Goal: Task Accomplishment & Management: Complete application form

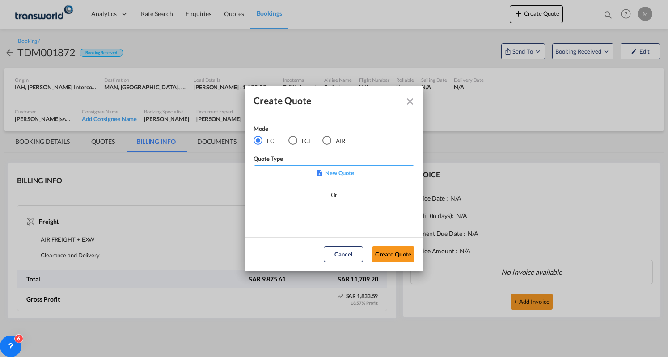
click at [327, 139] on div "AIR" at bounding box center [326, 140] width 9 height 9
click at [407, 257] on button "Create Quote" at bounding box center [393, 254] width 42 height 16
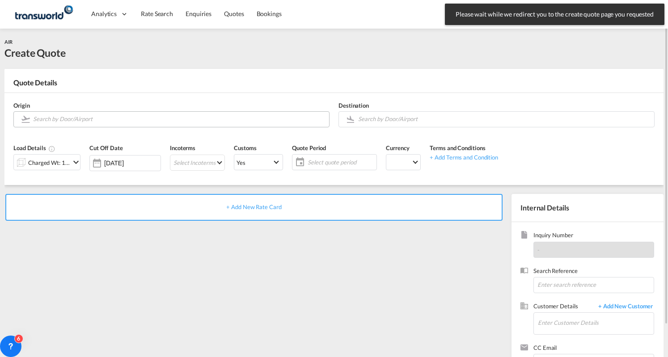
click at [101, 118] on input "Search by Door/Airport" at bounding box center [178, 119] width 291 height 16
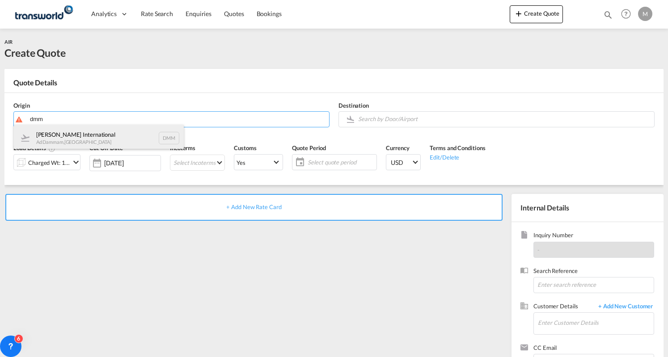
click at [112, 130] on div "[PERSON_NAME] International Ad Dammam , [GEOGRAPHIC_DATA] DMM" at bounding box center [99, 138] width 170 height 27
type input "[PERSON_NAME] International, Ad Dammam, DMM"
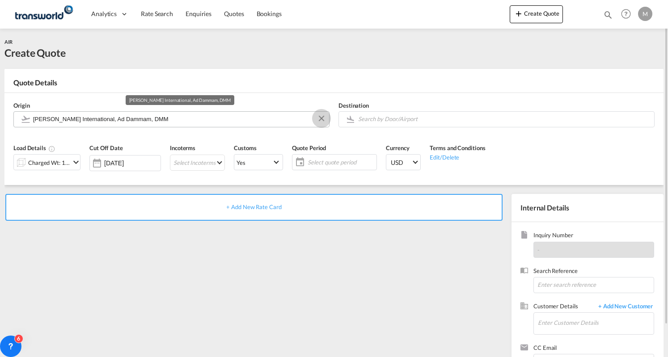
click at [322, 118] on button "Clear Input" at bounding box center [321, 118] width 13 height 13
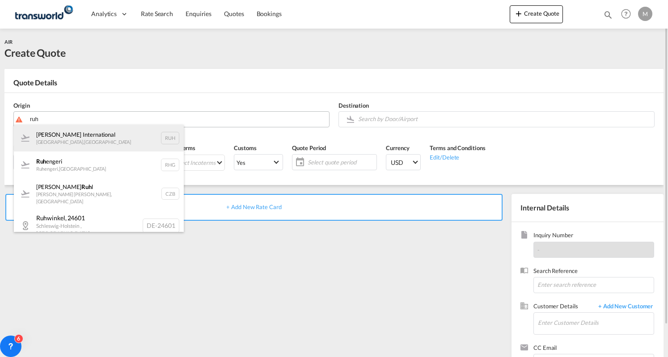
click at [88, 130] on div "[PERSON_NAME] International [GEOGRAPHIC_DATA] , [GEOGRAPHIC_DATA] RUH" at bounding box center [99, 138] width 170 height 27
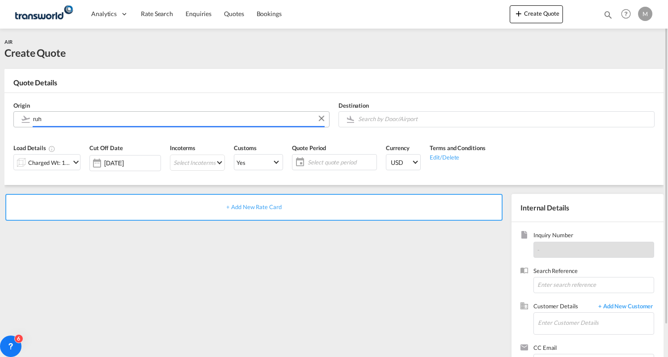
type input "[PERSON_NAME] International, [GEOGRAPHIC_DATA], RUH"
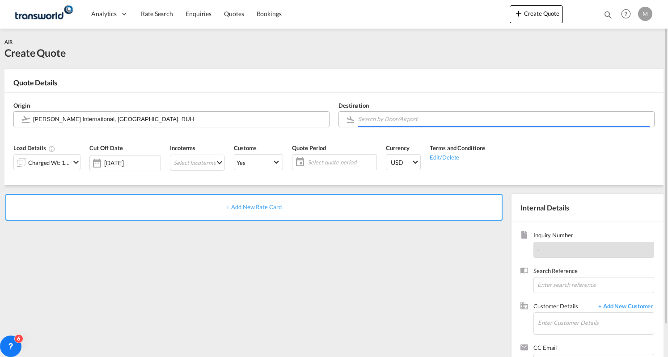
click at [414, 117] on input "Search by Door/Airport" at bounding box center [503, 119] width 291 height 16
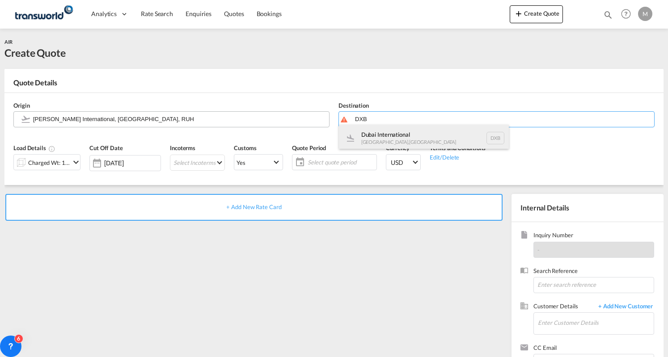
click at [413, 135] on div "Dubai International [GEOGRAPHIC_DATA] , [GEOGRAPHIC_DATA] DXB" at bounding box center [424, 138] width 170 height 27
type input "Dubai International, [GEOGRAPHIC_DATA], DXB"
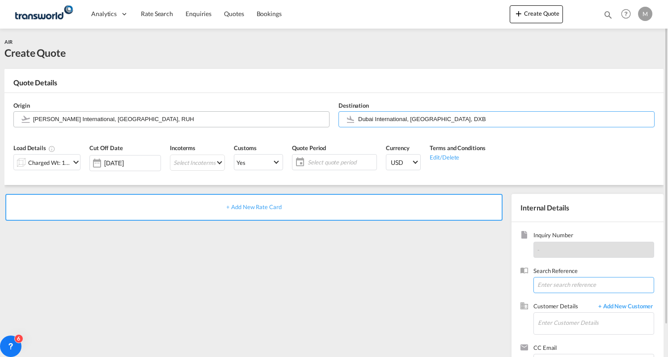
click at [567, 283] on input at bounding box center [593, 285] width 121 height 16
click at [558, 315] on input "Enter Customer Details" at bounding box center [596, 323] width 116 height 20
click at [616, 305] on span "+ Add New Customer" at bounding box center [624, 307] width 60 height 10
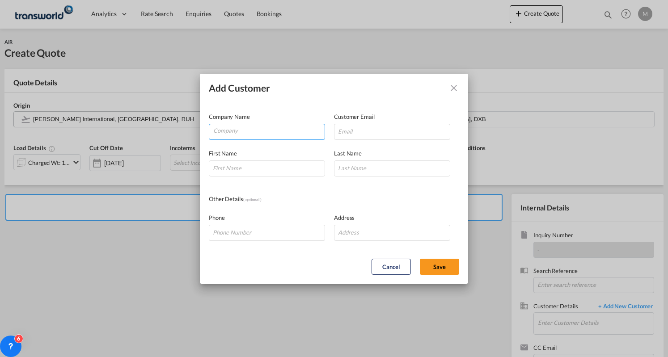
click at [273, 128] on input "Company" at bounding box center [268, 130] width 111 height 13
click at [266, 149] on span "KARA EXPRESS COURIER AND CARGO LLC" at bounding box center [281, 153] width 123 height 8
type input "KARA EXPRESS COURIER AND CARGO LLC"
click at [249, 232] on input "Add Customer Company ..." at bounding box center [267, 233] width 116 height 16
paste input "[PHONE_NUMBER]"
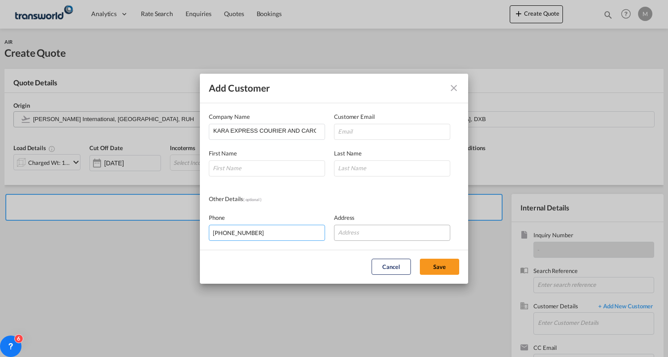
type input "[PHONE_NUMBER]"
click at [384, 234] on input "Add Customer Company ..." at bounding box center [392, 233] width 116 height 16
paste input "PO Box: 61009, [GEOGRAPHIC_DATA]-[GEOGRAPHIC_DATA]"
type input "PO Box: 61009, [GEOGRAPHIC_DATA]-[GEOGRAPHIC_DATA]"
click at [368, 126] on input "Add Customer Company ..." at bounding box center [392, 132] width 116 height 16
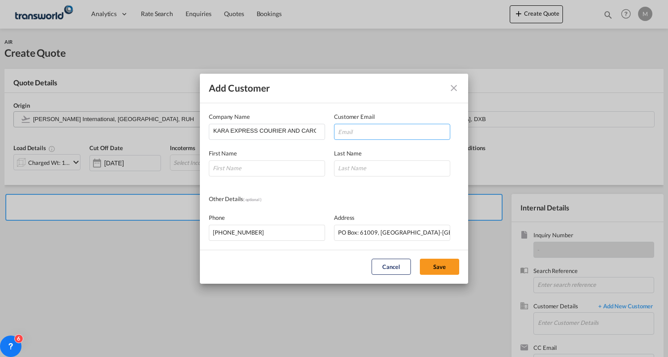
click at [377, 131] on input "Add Customer Company ..." at bounding box center [392, 132] width 116 height 16
paste input "[PERSON_NAME][EMAIL_ADDRESS][DOMAIN_NAME]"
type input "[PERSON_NAME][EMAIL_ADDRESS][DOMAIN_NAME]"
click at [289, 163] on input "Add Customer Company ..." at bounding box center [267, 169] width 116 height 16
paste input "[PERSON_NAME]"
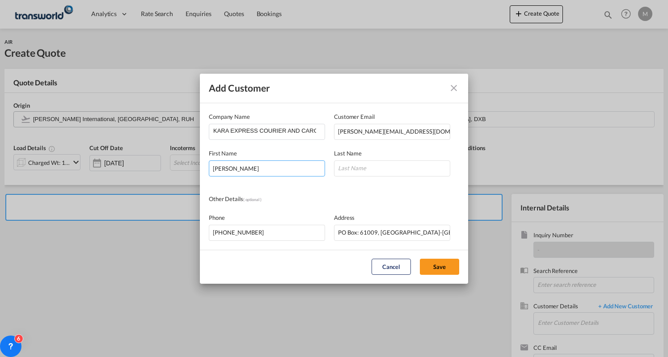
click at [242, 166] on input "[PERSON_NAME]" at bounding box center [267, 169] width 116 height 16
type input "[PERSON_NAME]"
click at [368, 173] on input "Add Customer Company ..." at bounding box center [392, 169] width 116 height 16
paste input "Kornath"
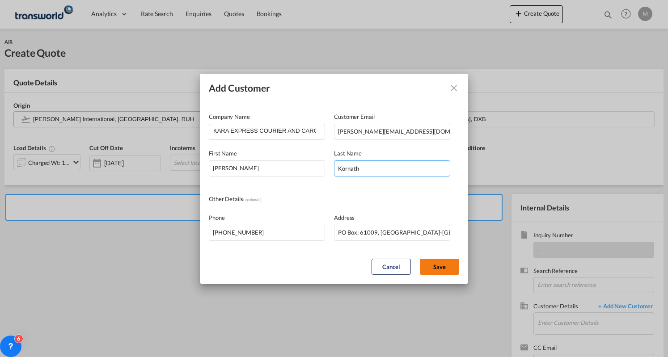
type input "Kornath"
click at [437, 264] on button "Save" at bounding box center [439, 267] width 39 height 16
type input "KARA EXPRESS COURIER AND CARGO LLC, [PERSON_NAME], [PERSON_NAME][EMAIL_ADDRESS]…"
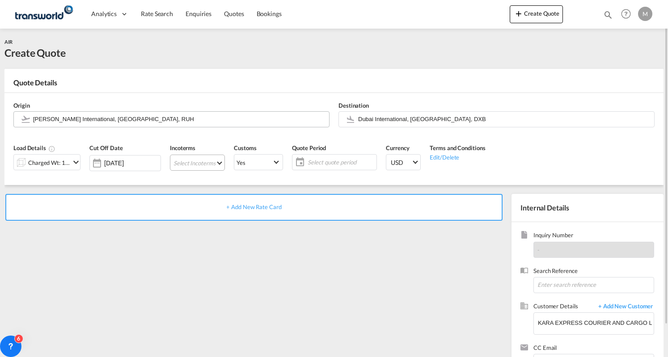
click at [205, 163] on md-select "Select Incoterms FAS - import Free Alongside Ship DDP - export Delivery Duty Pa…" at bounding box center [197, 163] width 55 height 16
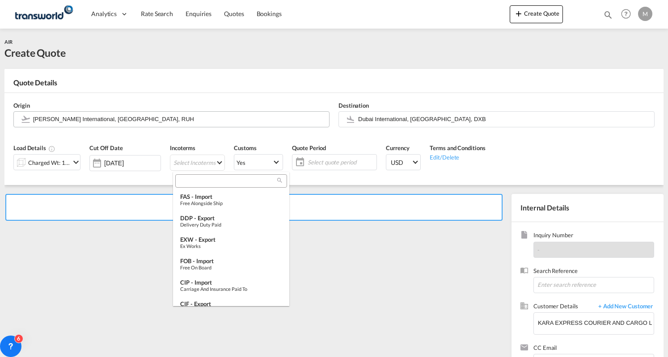
type md-option "[object Object]"
click at [210, 162] on md-backdrop at bounding box center [334, 178] width 668 height 357
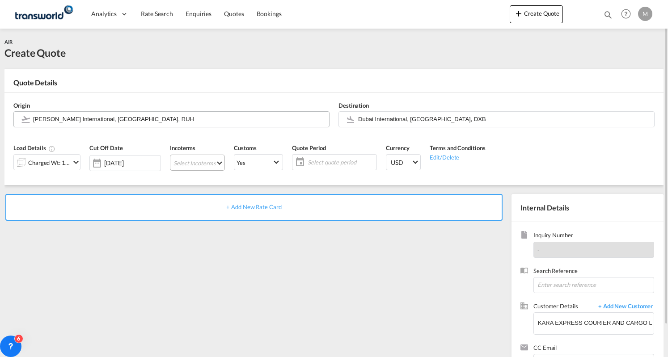
click at [215, 165] on md-select "Select Incoterms" at bounding box center [197, 163] width 55 height 16
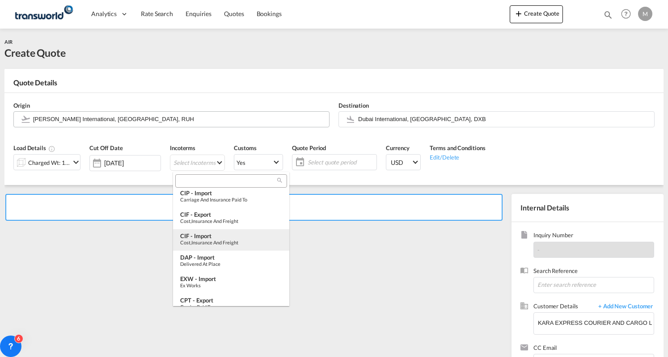
scroll to position [134, 0]
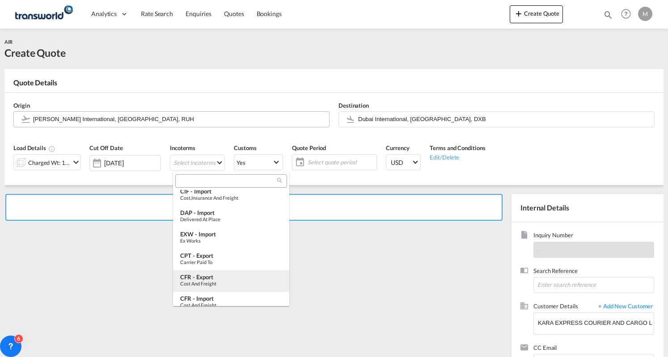
click at [212, 283] on div "Cost and Freight" at bounding box center [231, 284] width 102 height 6
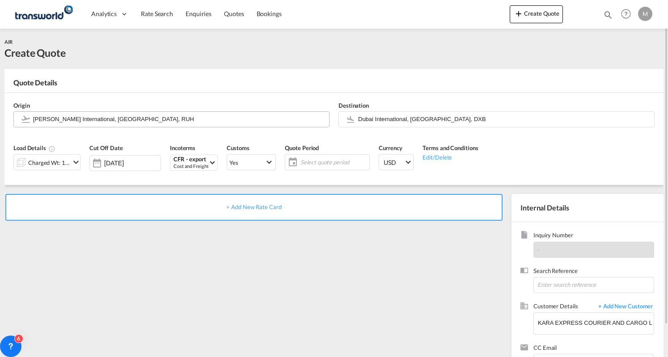
click at [73, 165] on md-icon "icon-chevron-down" at bounding box center [76, 162] width 11 height 11
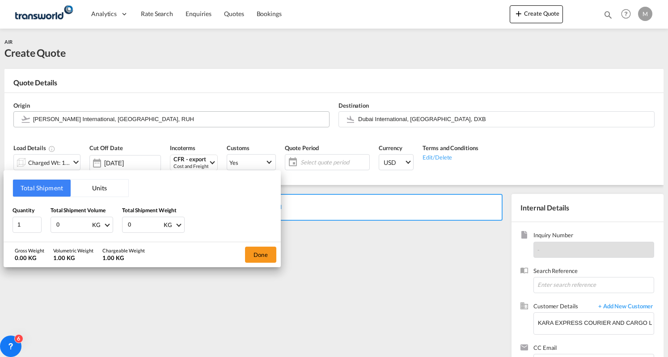
drag, startPoint x: 69, startPoint y: 223, endPoint x: 42, endPoint y: 222, distance: 27.3
click at [42, 222] on div "Quantity 1 Total Shipment Volume 0 KG CBM CFT KG LB Total Shipment Weight 0 KG …" at bounding box center [142, 219] width 259 height 27
paste input "833.0"
type input "833.00"
drag, startPoint x: 139, startPoint y: 224, endPoint x: 114, endPoint y: 226, distance: 25.1
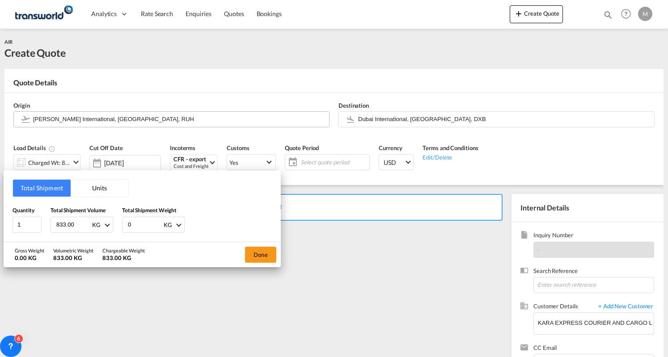
click at [114, 226] on div "Quantity 1 Total Shipment Volume 833.00 KG CBM CFT KG LB Total Shipment Weight …" at bounding box center [142, 219] width 259 height 27
paste input "833.0"
type input "833.00"
click at [258, 255] on button "Done" at bounding box center [260, 255] width 31 height 16
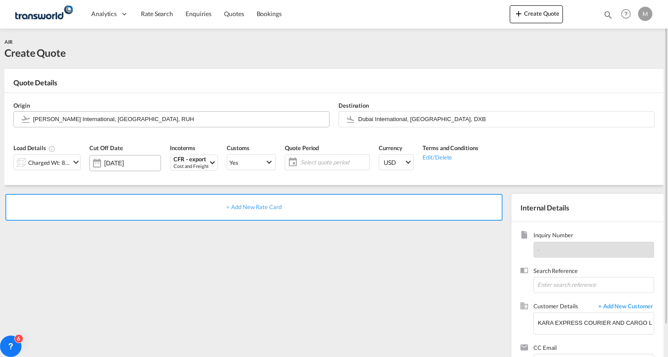
click at [109, 157] on div "[DATE]" at bounding box center [125, 163] width 72 height 16
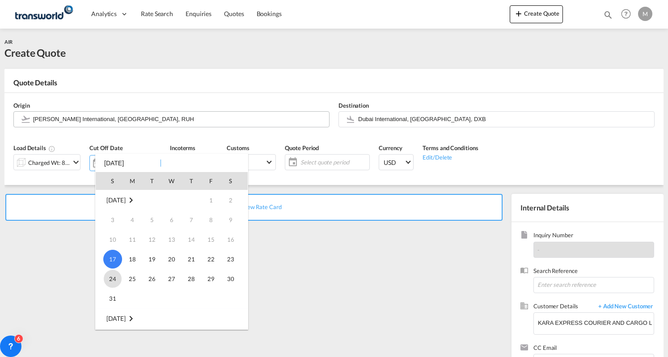
click at [115, 274] on span "24" at bounding box center [113, 279] width 18 height 18
type input "[DATE]"
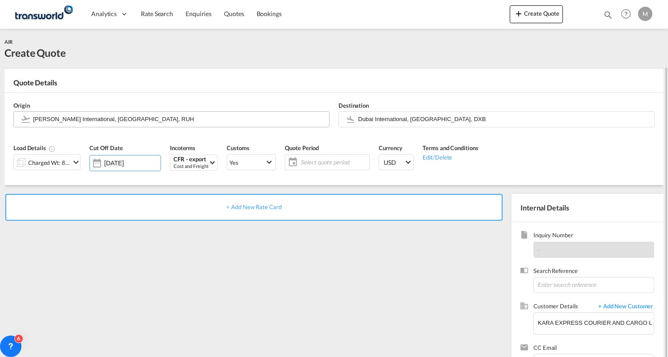
scroll to position [34, 0]
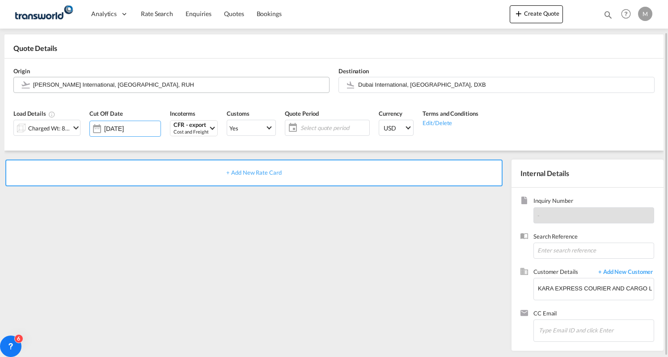
click at [329, 129] on span "Select quote period" at bounding box center [333, 128] width 67 height 8
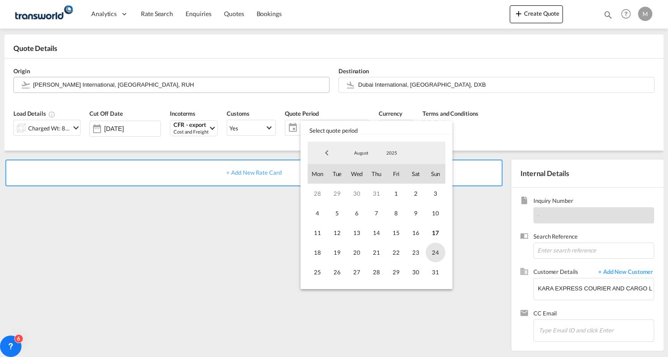
click at [436, 253] on span "24" at bounding box center [436, 253] width 20 height 20
click at [435, 256] on span "24" at bounding box center [436, 253] width 20 height 20
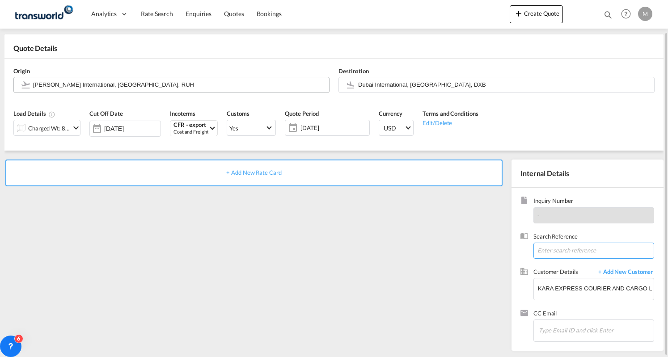
click at [550, 252] on input at bounding box center [593, 251] width 121 height 16
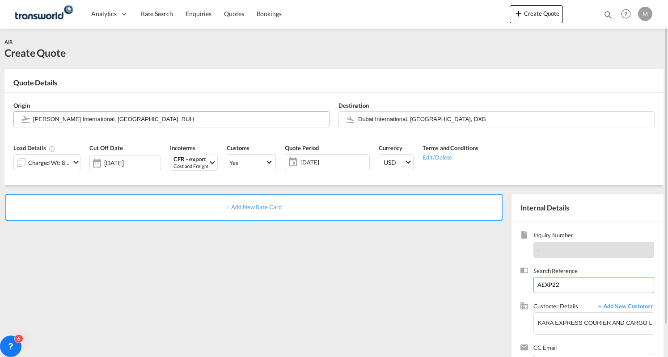
type input "AEXP22"
click at [262, 206] on span "+ Add New Rate Card" at bounding box center [253, 206] width 55 height 7
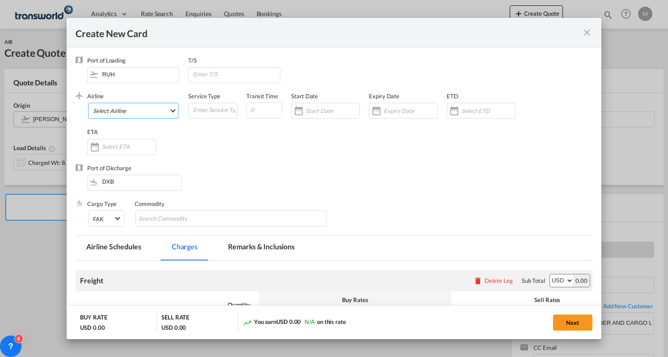
click at [143, 108] on md-select "Select Airline AIR EXPRESS S.A. (1166- / -) CMA CGM Air Cargo (1140-2C / -) DDW…" at bounding box center [133, 111] width 90 height 16
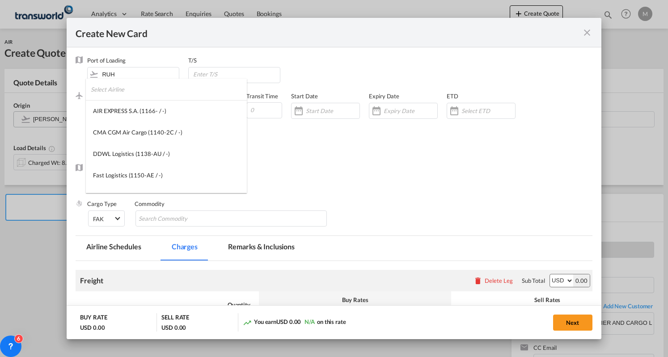
type md-option "1166-"
click at [123, 91] on input "search" at bounding box center [169, 89] width 156 height 21
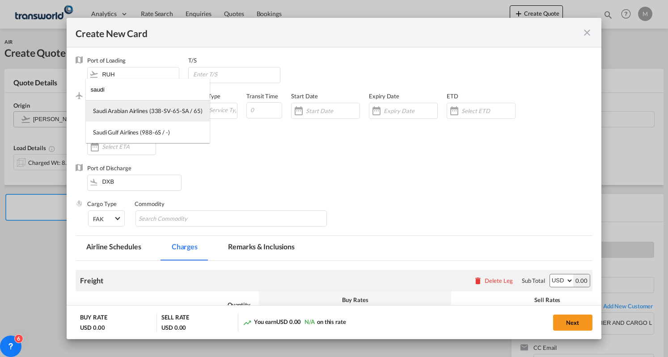
type input "saudi"
click at [139, 104] on md-option "Saudi Arabian Airlines (338-SV-65-SA / 65)" at bounding box center [148, 110] width 124 height 21
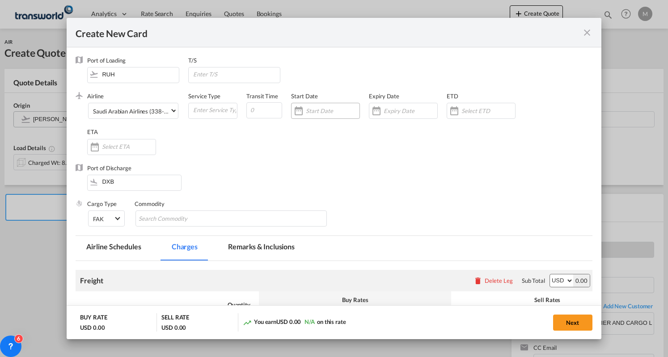
click at [302, 108] on div "Create New Card ..." at bounding box center [298, 111] width 14 height 18
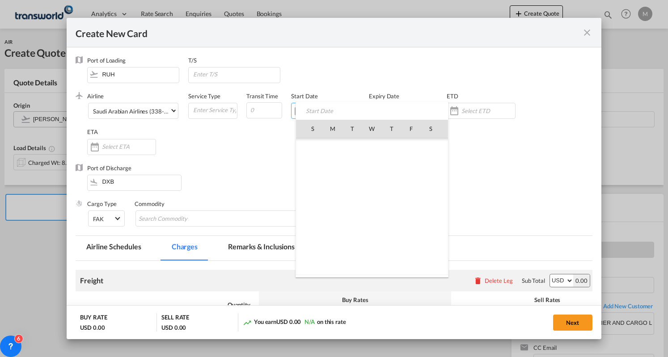
scroll to position [206980, 0]
click at [313, 203] on span "17" at bounding box center [313, 207] width 19 height 19
type input "[DATE]"
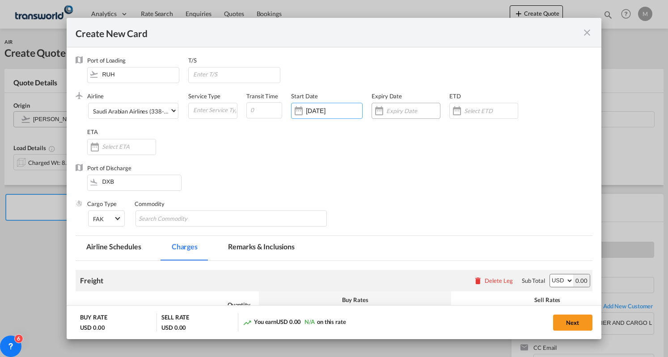
click at [384, 113] on div "Create New Card ..." at bounding box center [379, 111] width 14 height 18
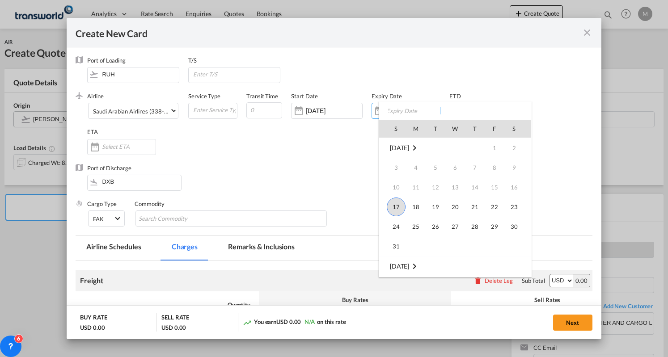
click at [396, 227] on span "24" at bounding box center [396, 227] width 18 height 18
type input "[DATE]"
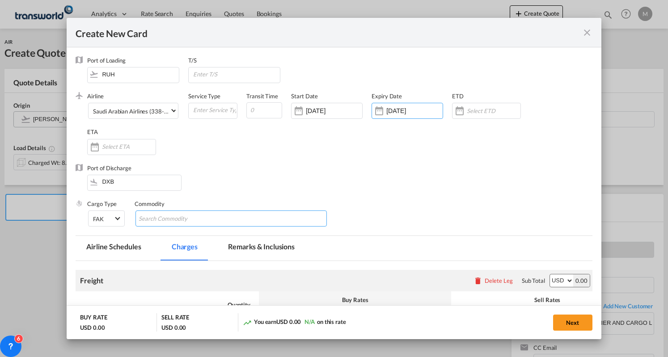
click at [181, 222] on input "Search Commodity" at bounding box center [180, 219] width 82 height 14
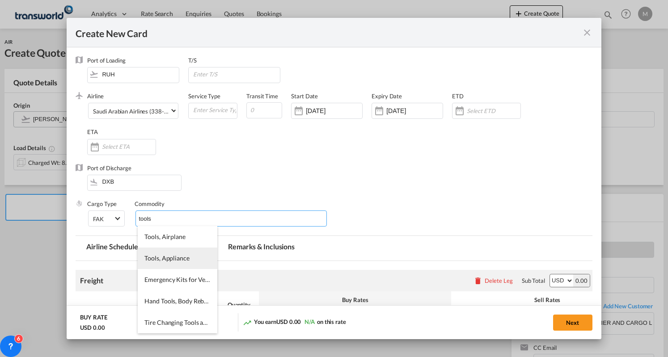
type input "tools"
click at [188, 253] on li "Tools, Appliance" at bounding box center [177, 258] width 79 height 21
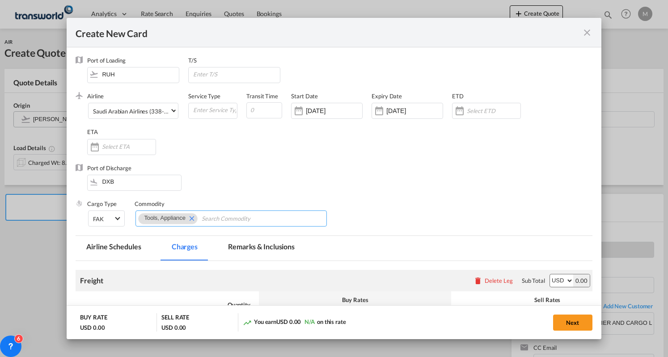
scroll to position [129, 0]
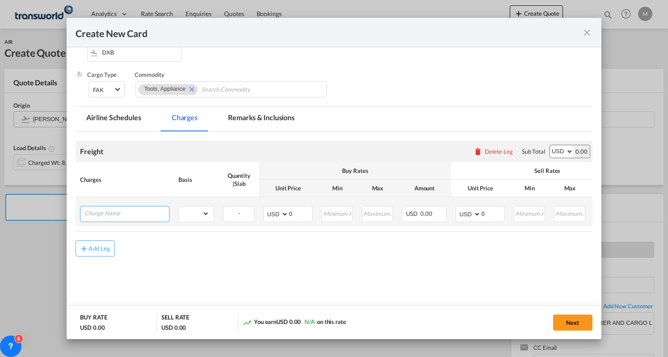
click at [136, 218] on input "Charge Name" at bounding box center [126, 213] width 84 height 13
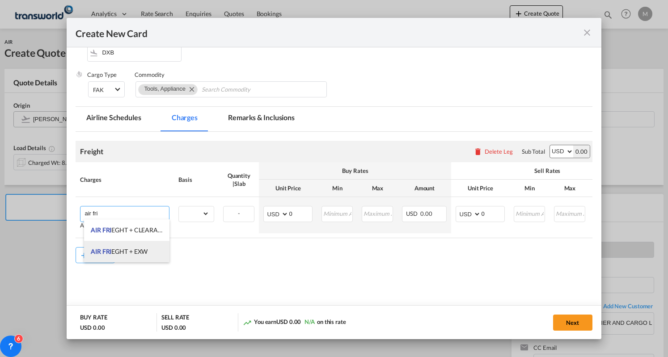
click at [137, 248] on span "AIR FRI EGHT + EXW" at bounding box center [119, 252] width 57 height 8
type input "AIR FRIEGHT + EXW"
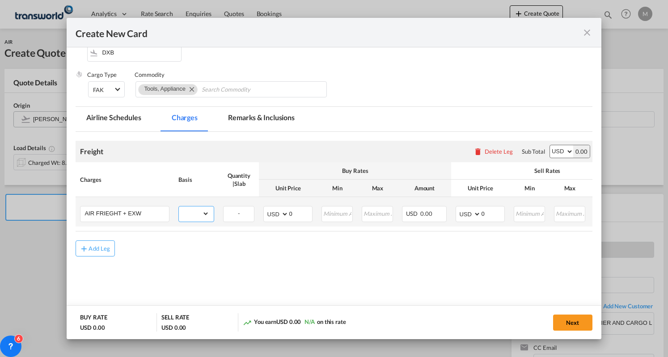
click at [201, 214] on select "gross_weight volumetric_weight per_shipment per_bl per_km % on air freight per_…" at bounding box center [194, 214] width 30 height 14
select select "per_shipment"
click at [179, 207] on select "gross_weight volumetric_weight per_shipment per_bl per_km % on air freight per_…" at bounding box center [194, 214] width 30 height 14
drag, startPoint x: 301, startPoint y: 215, endPoint x: 286, endPoint y: 222, distance: 16.4
click at [286, 222] on td "AED AFN ALL AMD ANG AOA ARS AUD AWG AZN BAM BBD BDT BGN BHD BIF BMD BND [PERSON…" at bounding box center [288, 212] width 58 height 30
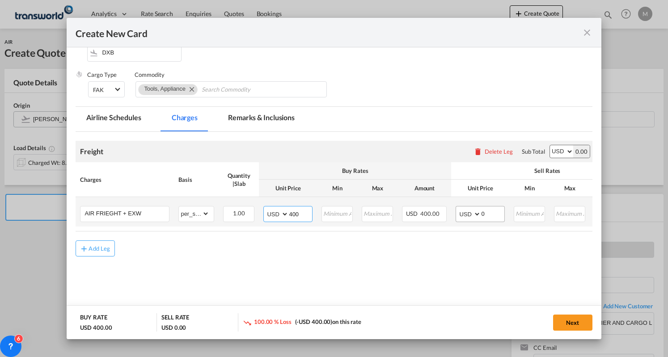
type input "400"
drag, startPoint x: 487, startPoint y: 211, endPoint x: 473, endPoint y: 222, distance: 18.0
click at [473, 222] on td "AED AFN ALL AMD ANG AOA ARS AUD AWG AZN BAM BBD BDT BGN BHD BIF BMD BND [PERSON…" at bounding box center [480, 212] width 58 height 30
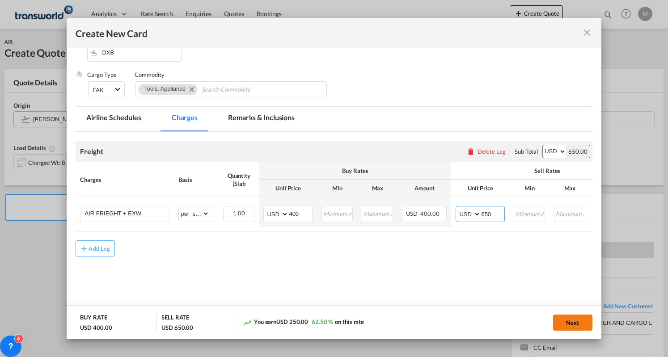
type input "650"
click at [571, 322] on button "Next" at bounding box center [572, 323] width 39 height 16
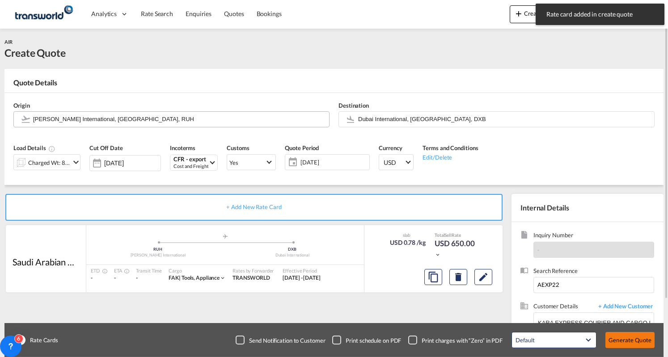
click at [628, 341] on button "Generate Quote" at bounding box center [629, 340] width 49 height 16
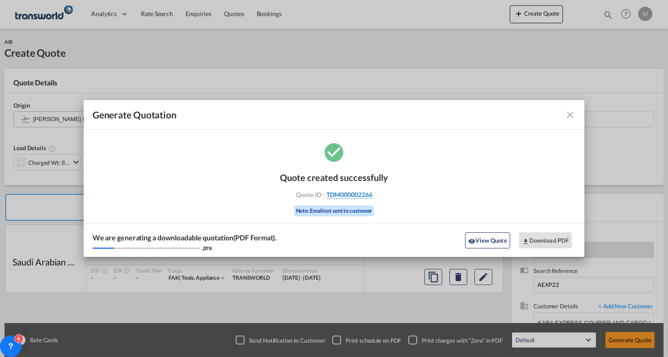
click at [367, 194] on span "TDM000002266" at bounding box center [349, 195] width 46 height 8
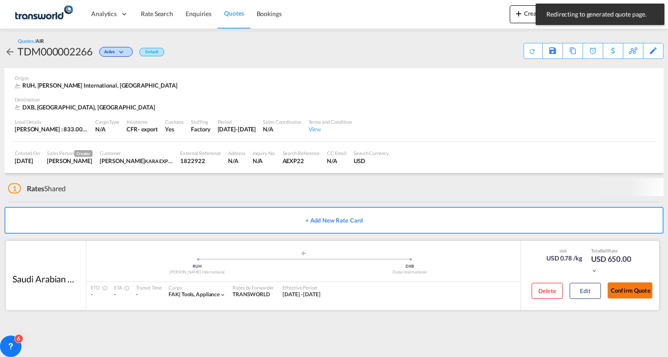
click at [621, 286] on button "Confirm Quote" at bounding box center [630, 291] width 45 height 16
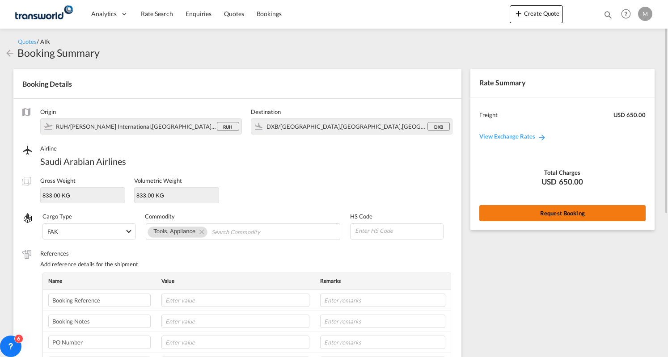
click at [553, 212] on button "Request Booking" at bounding box center [562, 213] width 166 height 16
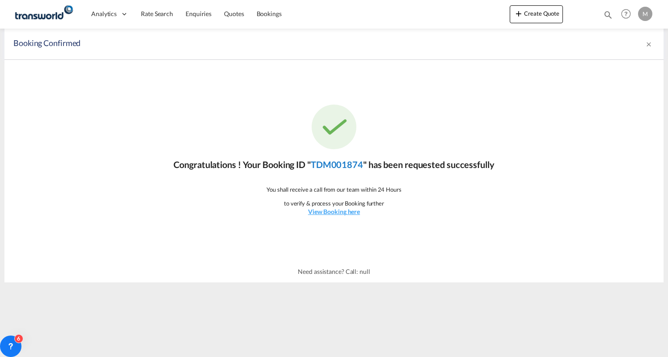
click at [351, 166] on link "TDM001874" at bounding box center [337, 164] width 52 height 11
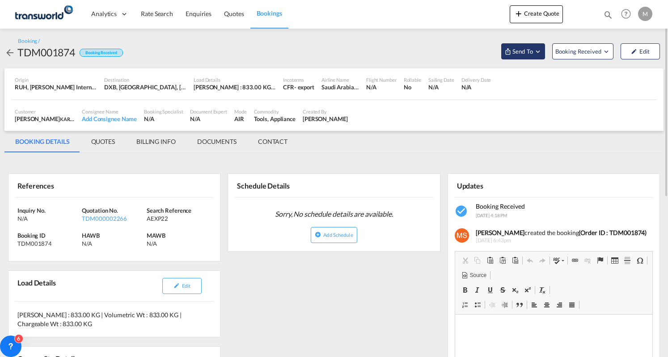
click at [526, 54] on span "Send To" at bounding box center [522, 51] width 22 height 9
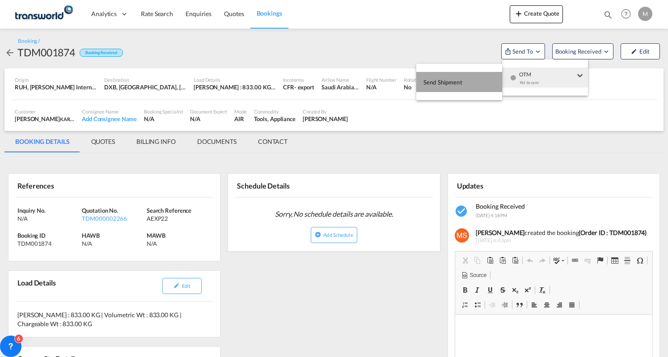
click at [477, 84] on button "Send Shipment" at bounding box center [459, 82] width 86 height 20
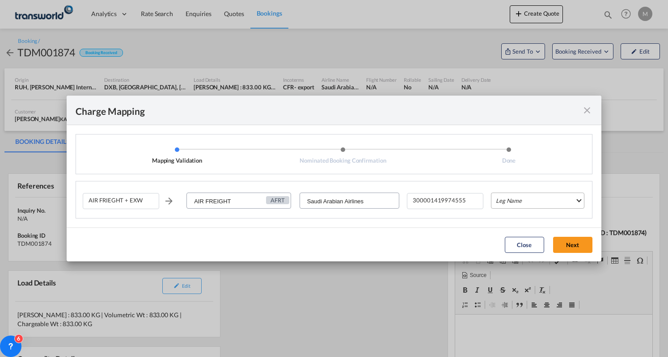
click at [523, 201] on md-select "Leg Name HANDLING ORIGIN HANDLING DESTINATION OTHERS TL PICK UP CUSTOMS ORIGIN …" at bounding box center [537, 201] width 93 height 16
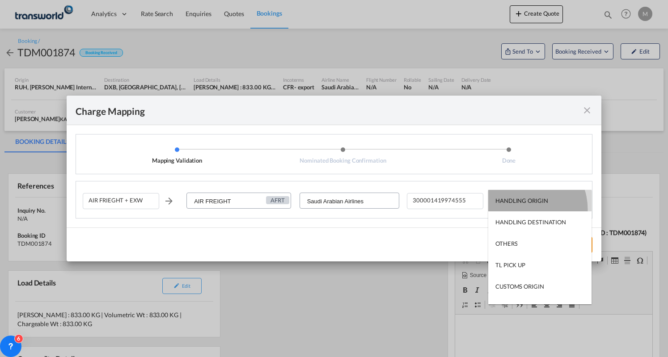
click at [523, 209] on md-option "HANDLING ORIGIN" at bounding box center [539, 200] width 103 height 21
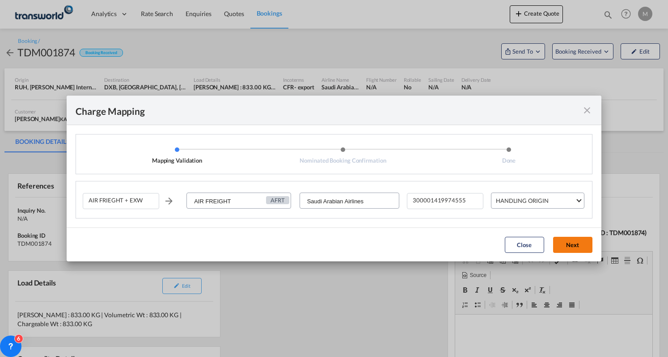
click at [566, 244] on button "Next" at bounding box center [572, 245] width 39 height 16
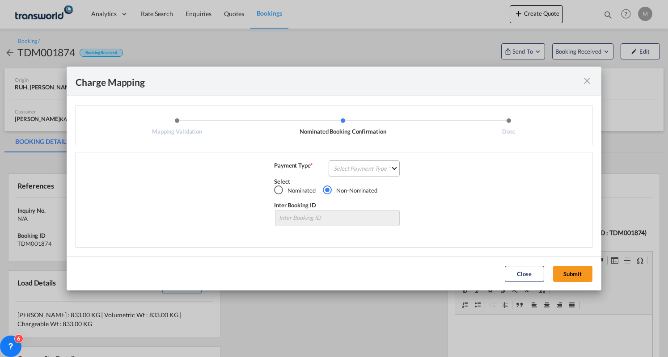
click at [375, 175] on md-select "Select Payment Type COLLECT PREPAID" at bounding box center [364, 169] width 71 height 16
click at [367, 192] on md-option "PREPAID" at bounding box center [366, 189] width 79 height 21
click at [555, 266] on button "Submit" at bounding box center [572, 274] width 39 height 16
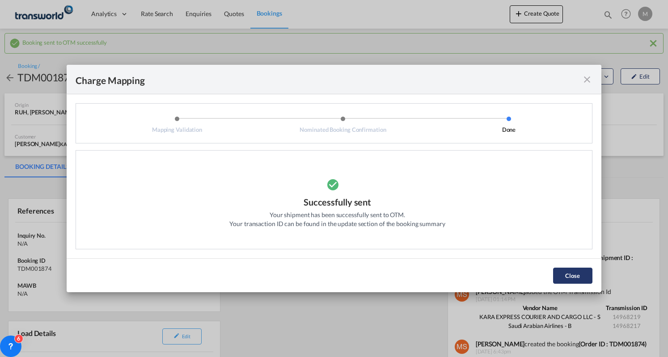
click at [571, 274] on button "Close" at bounding box center [572, 276] width 39 height 16
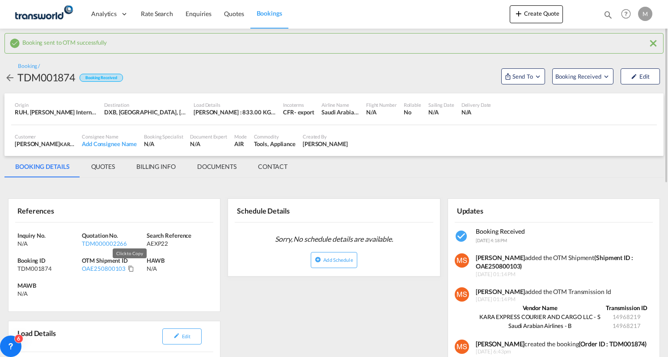
click at [131, 268] on md-icon "Click to Copy" at bounding box center [131, 269] width 6 height 6
